Goal: Task Accomplishment & Management: Complete application form

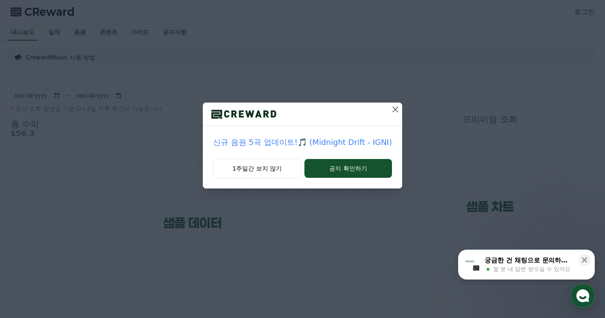
click at [398, 108] on icon at bounding box center [396, 109] width 10 height 10
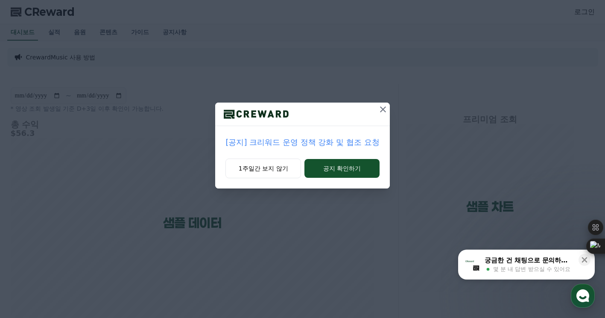
click at [383, 111] on icon at bounding box center [383, 109] width 10 height 10
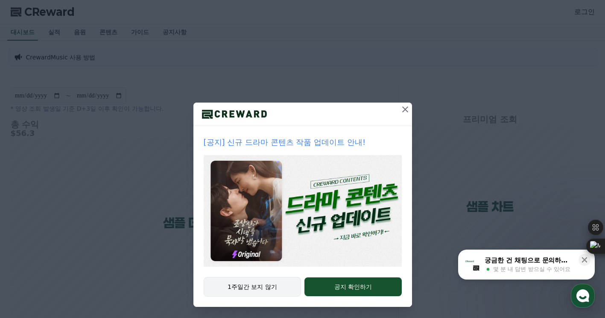
click at [264, 289] on button "1주일간 보지 않기" at bounding box center [253, 287] width 98 height 20
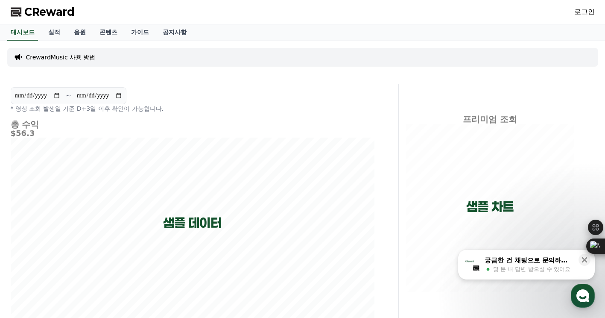
click at [579, 10] on link "로그인" at bounding box center [585, 12] width 21 height 10
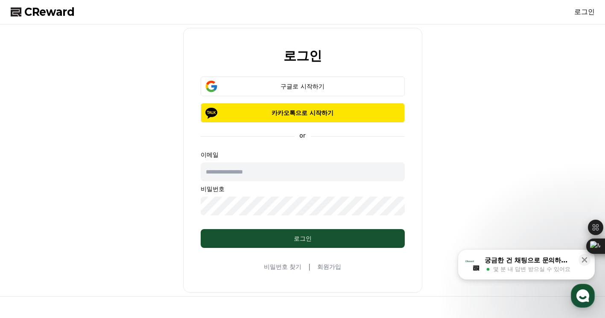
click at [331, 265] on link "회원가입" at bounding box center [329, 266] width 24 height 9
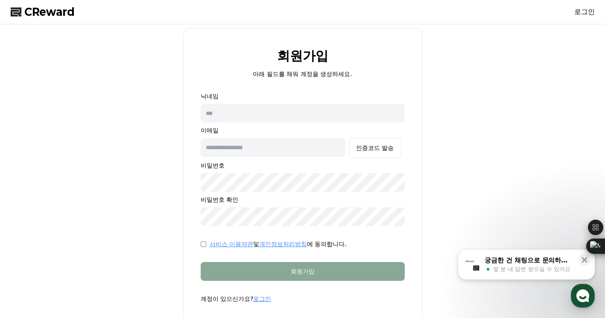
click at [244, 107] on input "text" at bounding box center [303, 113] width 204 height 19
type input "*"
type input "**"
click at [292, 149] on input "text" at bounding box center [273, 147] width 145 height 19
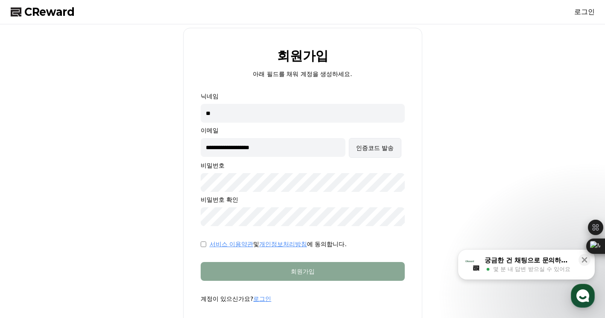
type input "**********"
click at [380, 152] on div "인증코드 발송" at bounding box center [375, 148] width 38 height 9
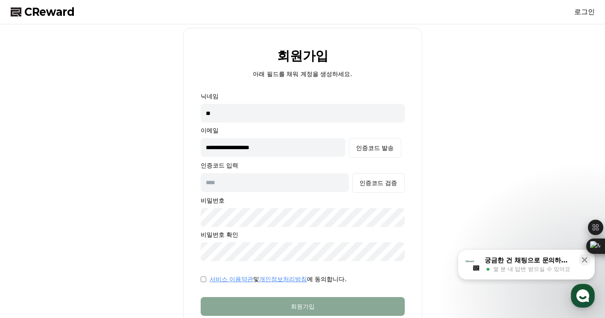
click at [247, 184] on input "text" at bounding box center [275, 182] width 149 height 19
paste input "******"
type input "******"
drag, startPoint x: 165, startPoint y: 219, endPoint x: 177, endPoint y: 218, distance: 12.4
click at [165, 219] on div "**********" at bounding box center [302, 193] width 591 height 331
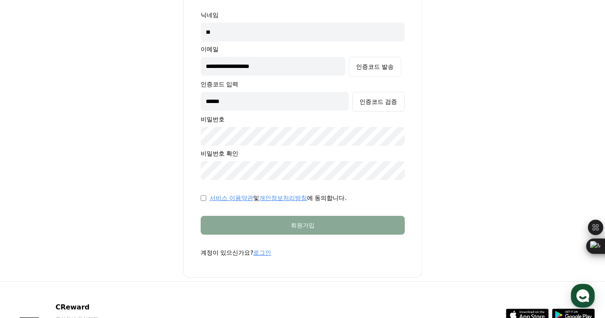
scroll to position [85, 0]
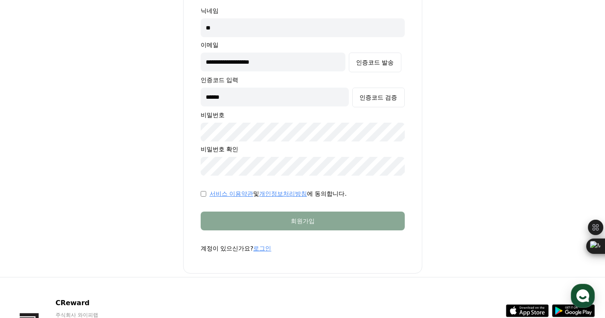
click at [431, 224] on div "**********" at bounding box center [302, 107] width 591 height 331
click at [464, 141] on div "**********" at bounding box center [302, 107] width 591 height 331
click at [394, 97] on div "인증코드 검증" at bounding box center [379, 97] width 38 height 9
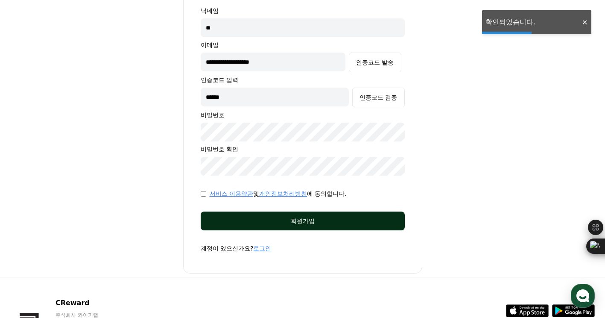
click at [346, 219] on div "회원가입" at bounding box center [303, 221] width 170 height 9
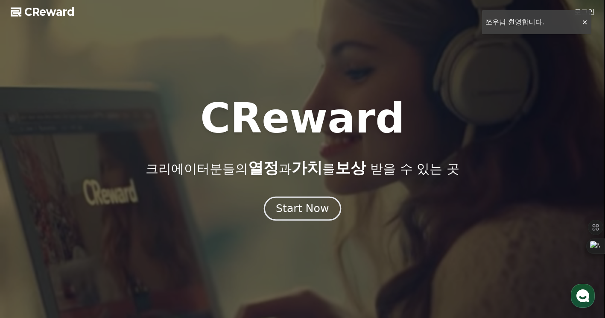
click at [312, 209] on div "Start Now" at bounding box center [302, 208] width 53 height 15
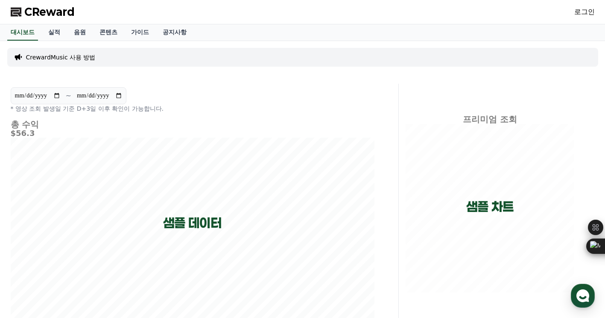
click at [580, 13] on link "로그인" at bounding box center [585, 12] width 21 height 10
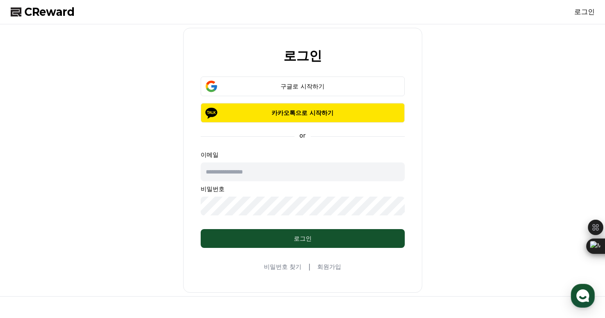
click at [250, 173] on input "text" at bounding box center [303, 171] width 204 height 19
type input "**********"
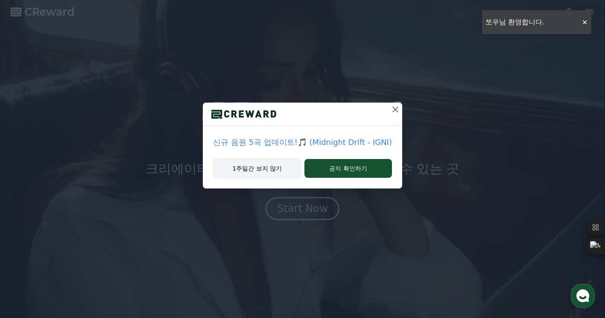
click at [250, 163] on button "1주일간 보지 않기" at bounding box center [257, 169] width 88 height 20
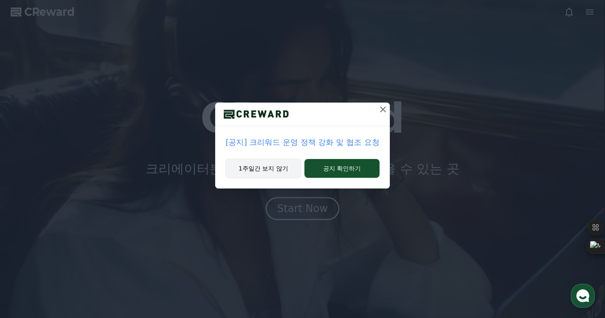
click at [251, 172] on button "1주일간 보지 않기" at bounding box center [264, 169] width 76 height 20
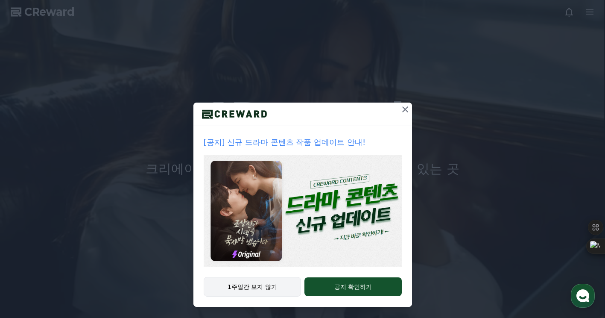
click at [252, 285] on button "1주일간 보지 않기" at bounding box center [253, 287] width 98 height 20
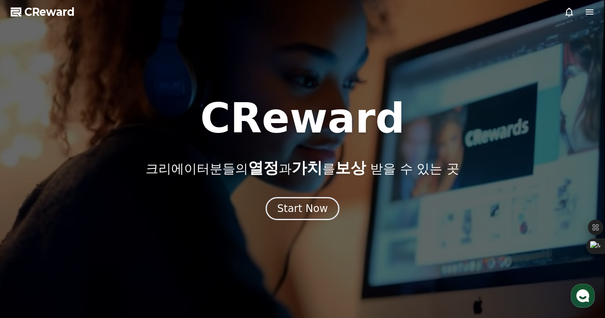
click at [592, 14] on icon at bounding box center [590, 11] width 8 height 5
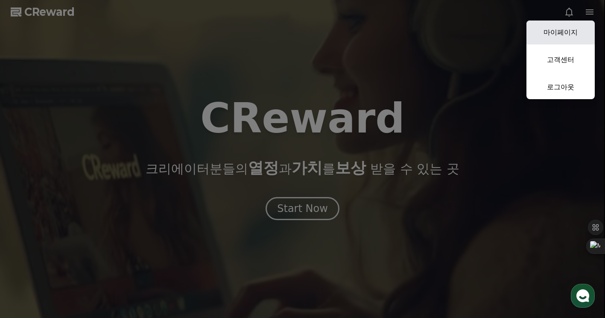
click at [561, 32] on link "마이페이지" at bounding box center [561, 33] width 68 height 24
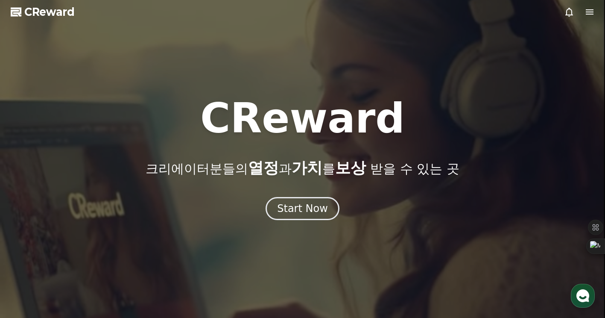
select select "**********"
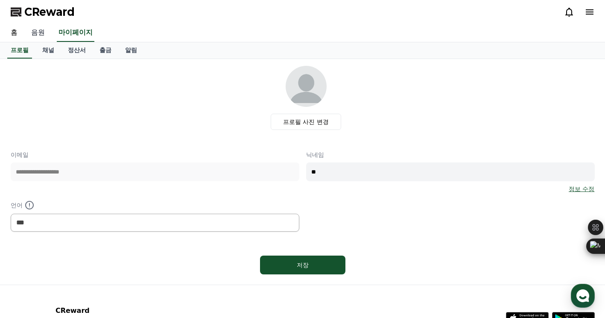
click at [36, 33] on link "음원" at bounding box center [37, 33] width 27 height 18
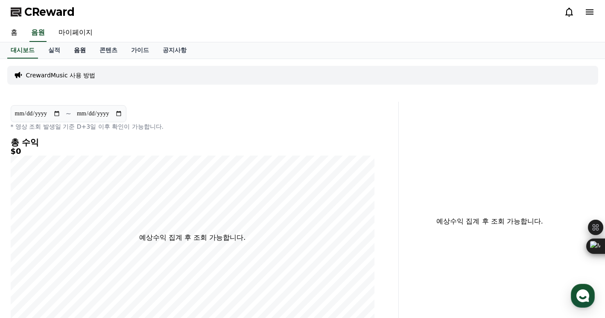
click at [79, 49] on link "음원" at bounding box center [80, 50] width 26 height 16
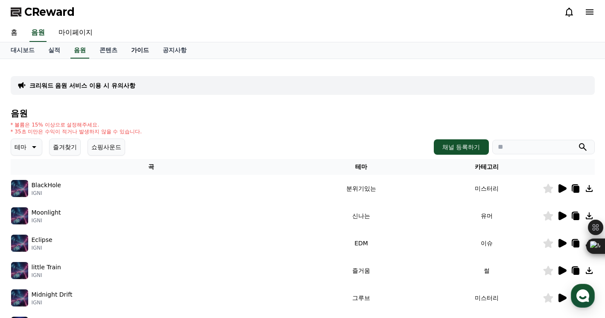
click at [143, 51] on link "가이드" at bounding box center [140, 50] width 32 height 16
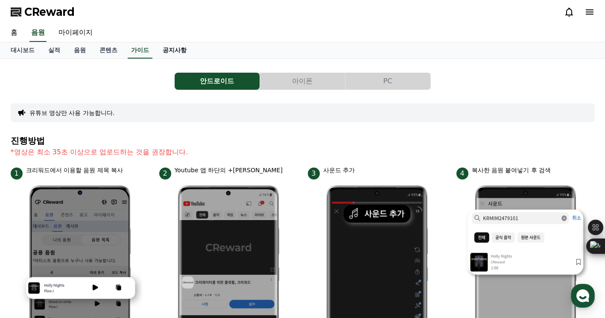
click at [168, 48] on link "공지사항" at bounding box center [175, 50] width 38 height 16
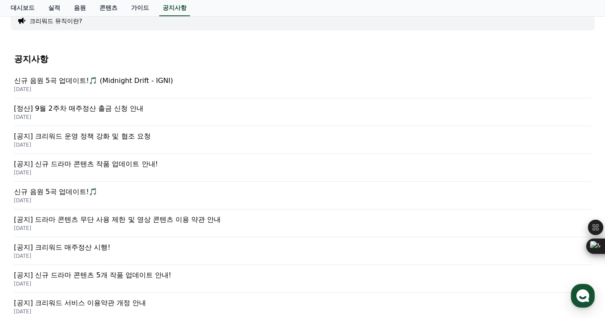
scroll to position [85, 0]
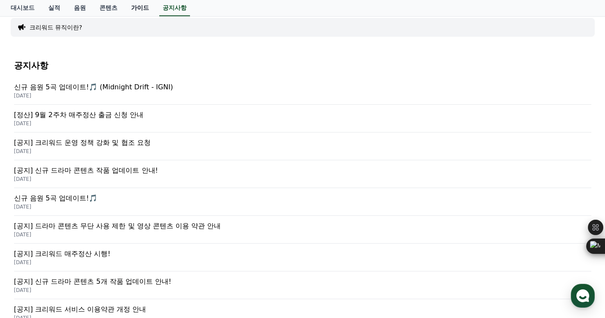
click at [143, 7] on link "가이드" at bounding box center [140, 8] width 32 height 16
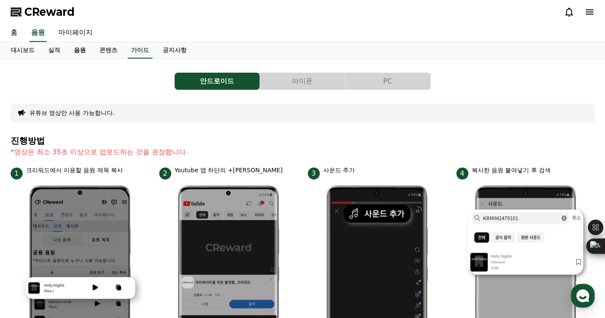
click at [79, 49] on link "음원" at bounding box center [80, 50] width 26 height 16
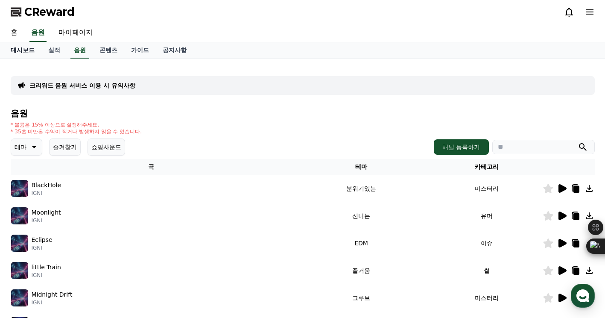
click at [32, 49] on link "대시보드" at bounding box center [23, 50] width 38 height 16
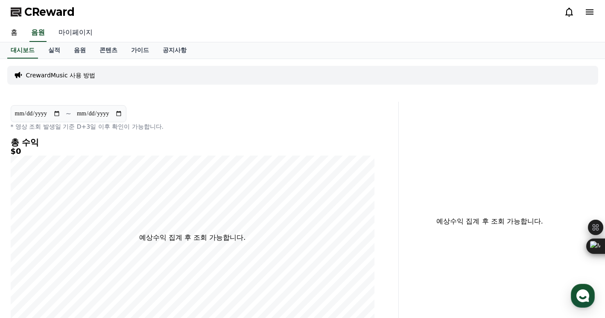
click at [79, 26] on link "마이페이지" at bounding box center [76, 33] width 48 height 18
select select "**********"
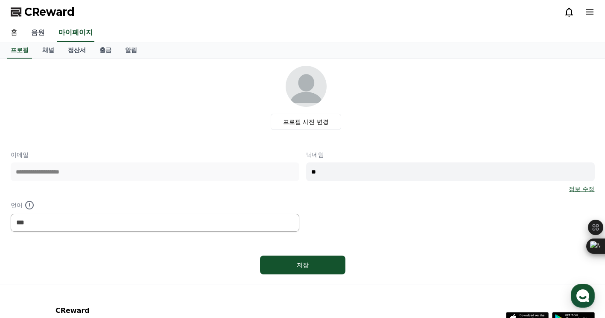
click at [39, 31] on link "음원" at bounding box center [37, 33] width 27 height 18
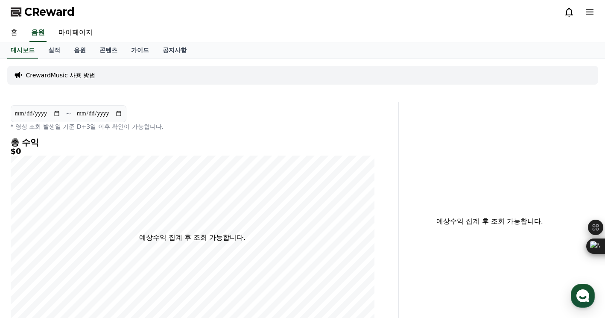
click at [62, 72] on p "CrewardMusic 사용 방법" at bounding box center [61, 75] width 70 height 9
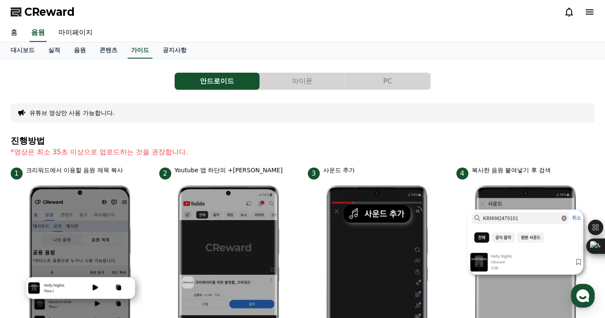
click at [394, 78] on button "PC" at bounding box center [388, 81] width 85 height 17
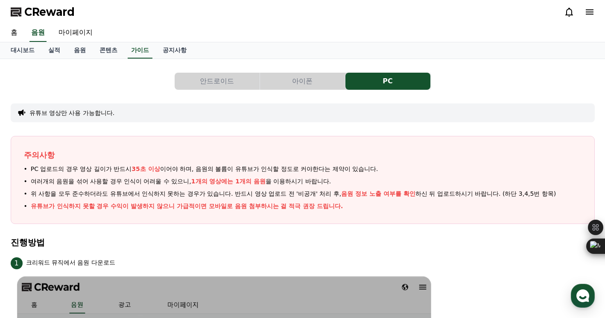
click at [216, 81] on button "안드로이드" at bounding box center [217, 81] width 85 height 17
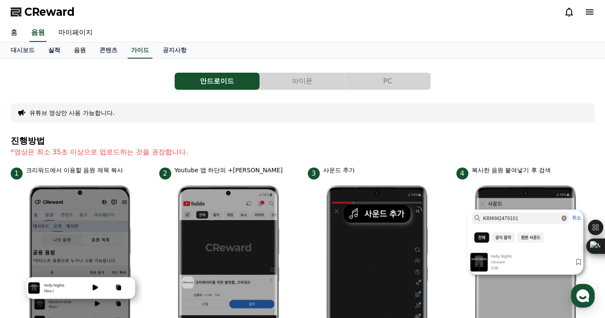
click at [60, 52] on link "실적" at bounding box center [54, 50] width 26 height 16
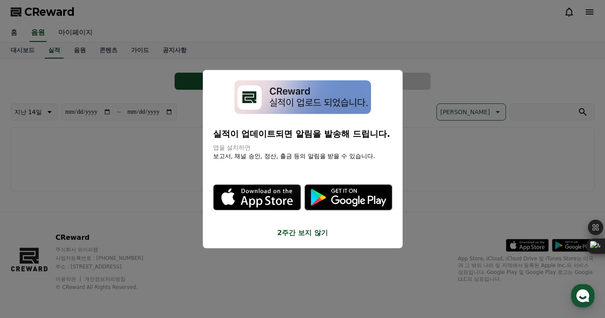
click at [305, 235] on button "2주간 보지 않기" at bounding box center [302, 232] width 179 height 10
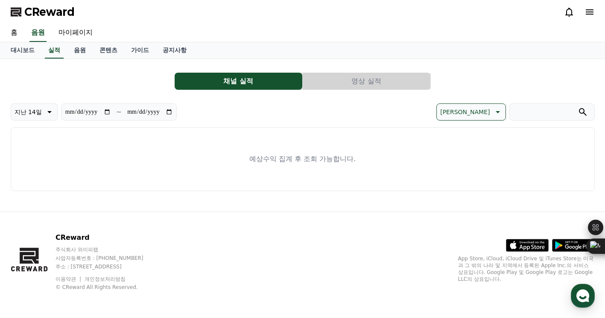
click at [381, 81] on button "영상 실적" at bounding box center [367, 81] width 128 height 17
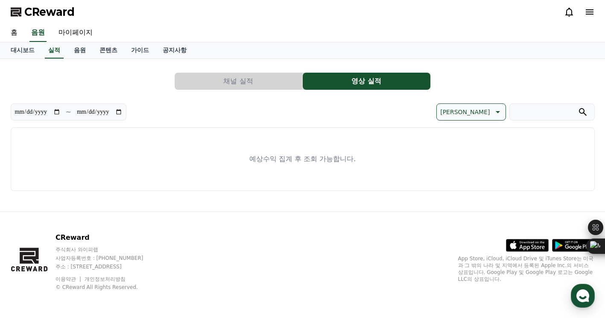
click at [282, 80] on button "채널 실적" at bounding box center [239, 81] width 128 height 17
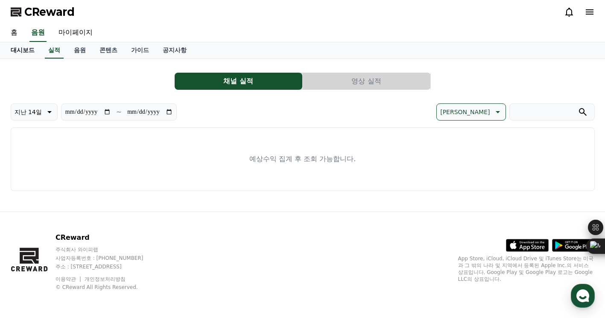
click at [19, 52] on link "대시보드" at bounding box center [23, 50] width 38 height 16
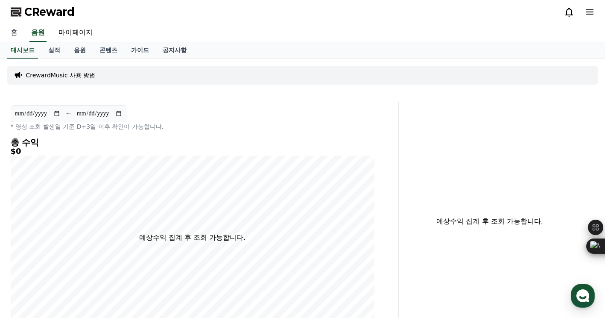
click at [16, 26] on link "홈" at bounding box center [14, 33] width 21 height 18
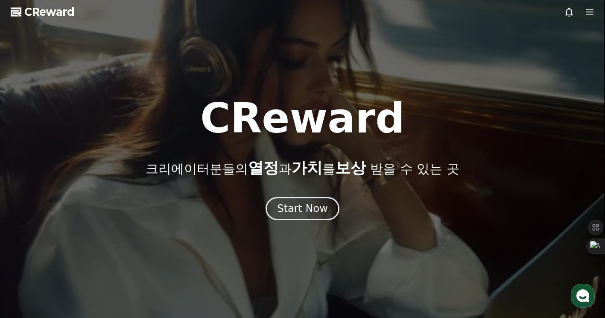
drag, startPoint x: 320, startPoint y: 55, endPoint x: 315, endPoint y: 52, distance: 6.2
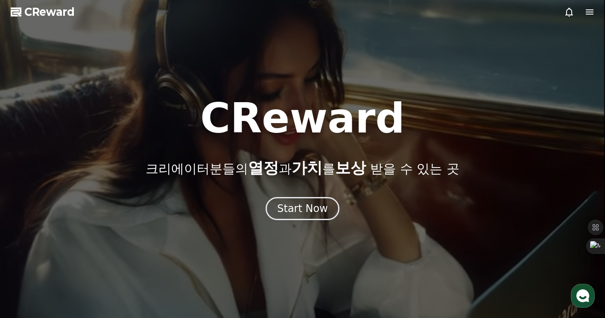
click at [320, 55] on div at bounding box center [302, 159] width 605 height 318
